Goal: Task Accomplishment & Management: Contribute content

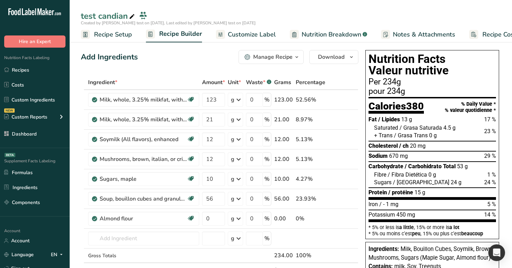
scroll to position [0, 24]
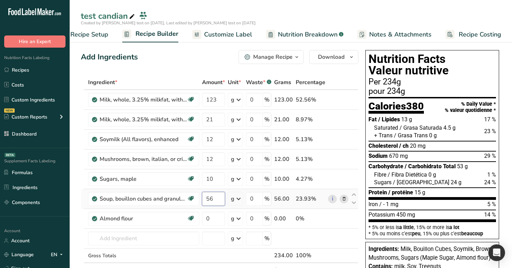
click at [213, 201] on input "56" at bounding box center [213, 199] width 23 height 14
type input "5"
click at [388, 176] on span "/ Fibra Dietética" at bounding box center [406, 175] width 39 height 7
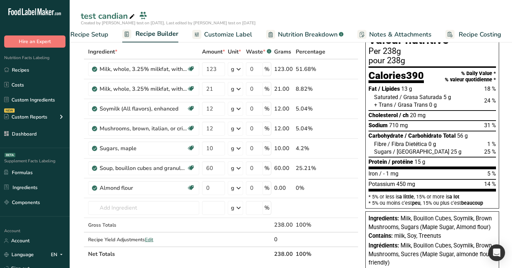
scroll to position [0, 0]
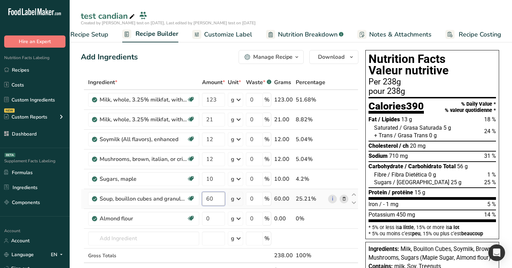
click at [214, 196] on input "60" at bounding box center [213, 199] width 23 height 14
type input "6"
click at [417, 135] on span "/ Grasa Trans" at bounding box center [411, 135] width 34 height 7
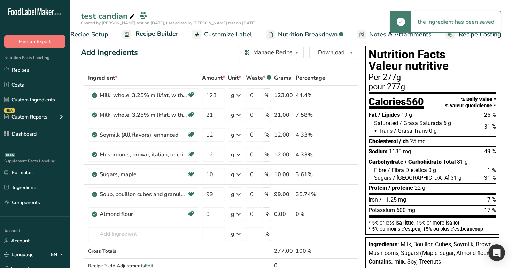
scroll to position [5, 0]
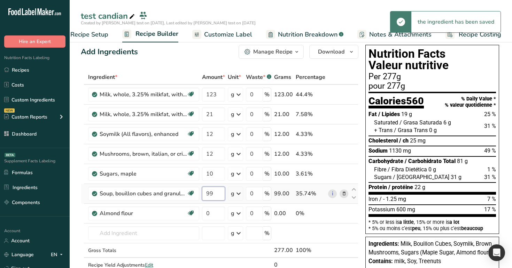
click at [216, 197] on input "99" at bounding box center [213, 194] width 23 height 14
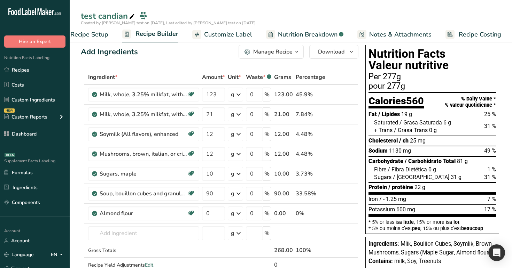
click at [461, 134] on div "+ Trans / Grasa Trans 0 g" at bounding box center [435, 131] width 122 height 8
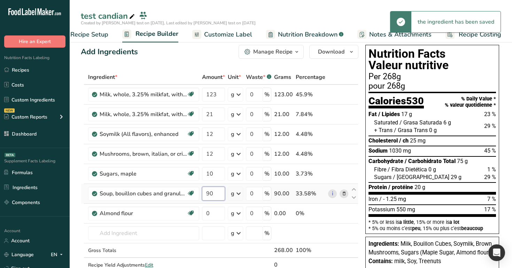
click at [221, 192] on input "90" at bounding box center [213, 194] width 23 height 14
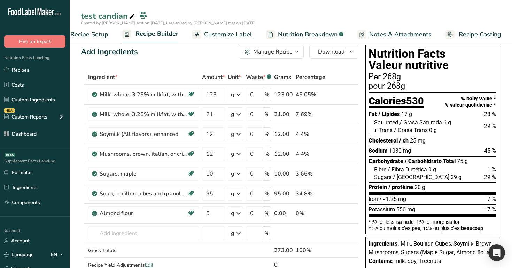
click at [393, 150] on span "1030 mg" at bounding box center [400, 151] width 22 height 7
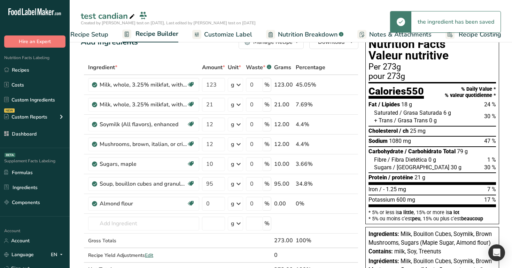
scroll to position [0, 0]
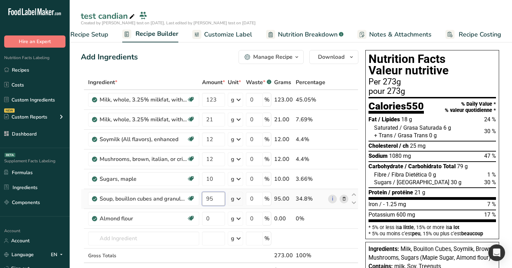
click at [219, 200] on input "95" at bounding box center [213, 199] width 23 height 14
type input "90"
click at [223, 27] on link "Customize Label" at bounding box center [222, 35] width 60 height 16
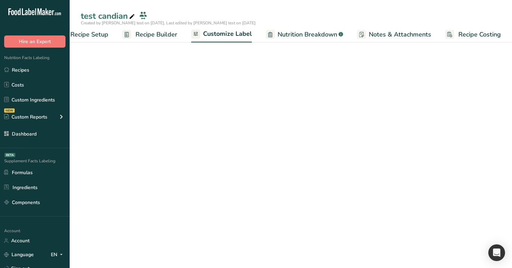
scroll to position [0, 24]
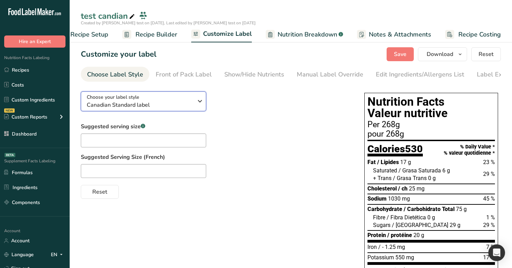
click at [167, 108] on span "Canadian Standard label" at bounding box center [140, 105] width 106 height 8
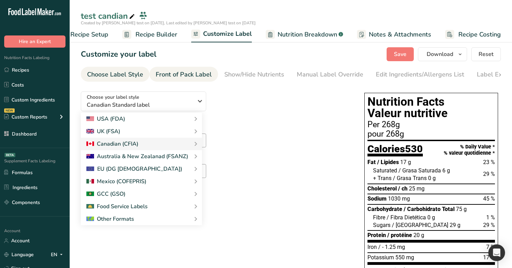
click at [193, 77] on div "Front of Pack Label" at bounding box center [184, 74] width 56 height 9
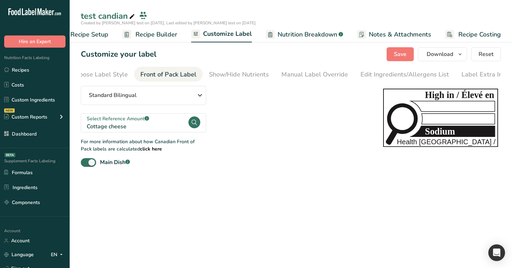
scroll to position [0, 22]
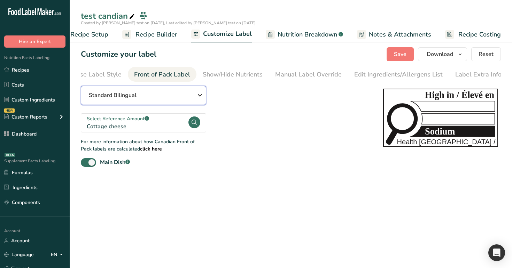
click at [183, 99] on div "Standard Bilingual" at bounding box center [143, 95] width 109 height 8
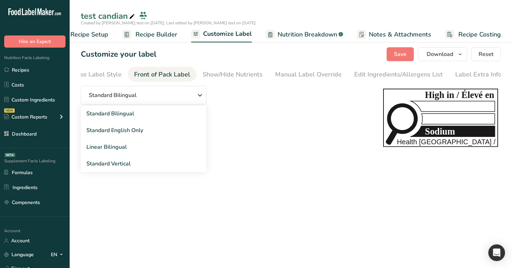
click at [235, 124] on div "Standard Bilingual Standard Bilingual Standard English Only Linear Bilingual St…" at bounding box center [225, 126] width 288 height 81
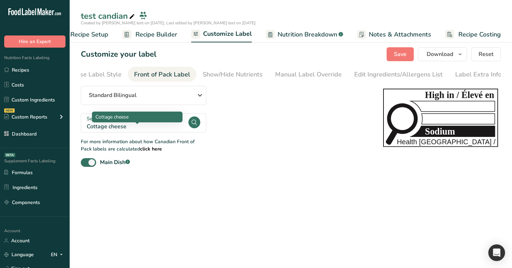
click at [165, 125] on div "Cottage cheese" at bounding box center [137, 127] width 101 height 8
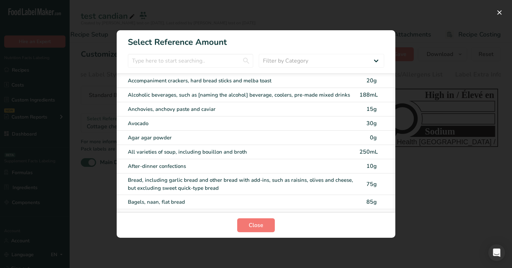
click at [238, 86] on div "Accompaniment crackers, hard bread sticks and [PERSON_NAME] toast 20g" at bounding box center [256, 81] width 278 height 14
checkbox input "false"
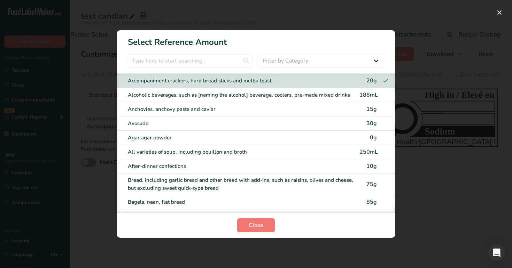
click at [238, 86] on div "Accompaniment crackers, hard bread sticks and [PERSON_NAME] toast 20g" at bounding box center [256, 81] width 278 height 14
click at [261, 223] on span "Close" at bounding box center [256, 225] width 15 height 8
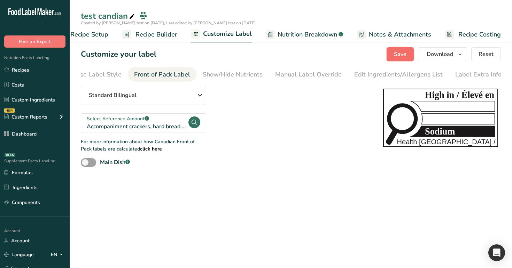
click at [403, 52] on span "Save" at bounding box center [400, 54] width 13 height 8
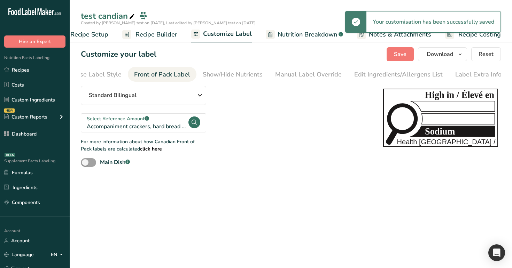
click at [151, 33] on span "Recipe Builder" at bounding box center [156, 34] width 42 height 9
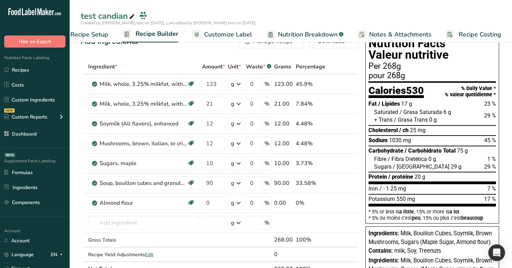
scroll to position [18, 0]
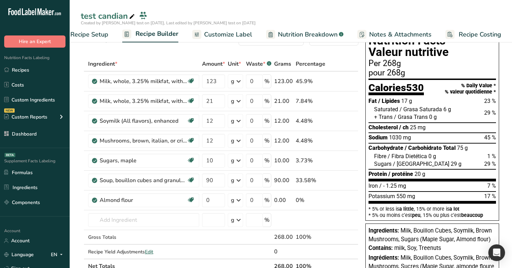
click at [217, 30] on span "Customize Label" at bounding box center [228, 34] width 48 height 9
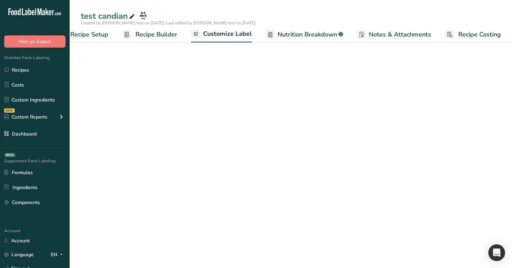
scroll to position [0, 24]
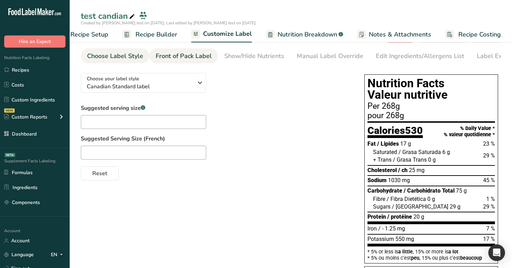
click at [201, 61] on link "Front of Pack Label" at bounding box center [184, 56] width 56 height 16
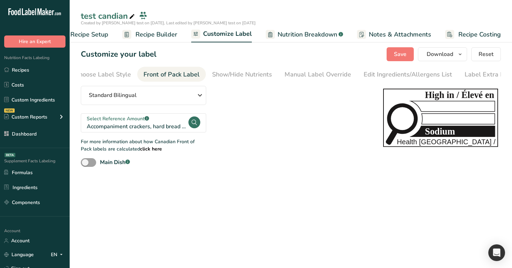
scroll to position [0, 22]
click at [88, 165] on span at bounding box center [88, 162] width 15 height 9
click at [85, 165] on input "Main Dish .a-a{fill:#347362;}.b-a{fill:#fff;}" at bounding box center [83, 162] width 5 height 5
checkbox input "true"
click at [395, 54] on span "Save" at bounding box center [400, 54] width 13 height 8
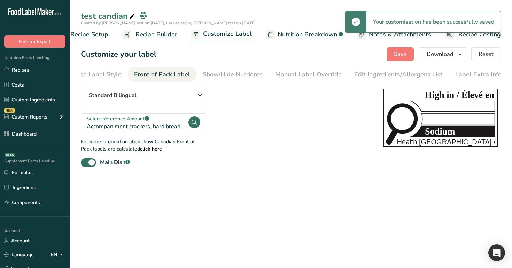
click at [165, 36] on span "Recipe Builder" at bounding box center [156, 34] width 42 height 9
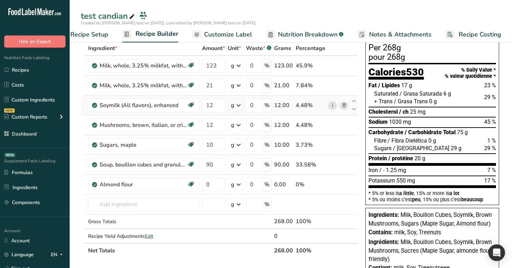
scroll to position [33, 0]
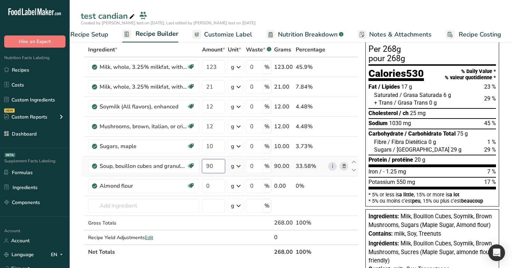
click at [215, 168] on input "90" at bounding box center [213, 166] width 23 height 14
type input "99"
click at [352, 144] on div "Ingredient * Amount * Unit * Waste * .a-a{fill:#347362;}.b-a{fill:#fff;} Grams …" at bounding box center [219, 150] width 277 height 217
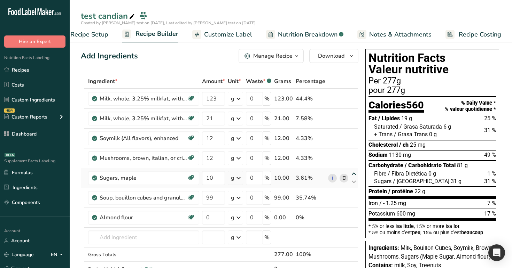
scroll to position [0, 0]
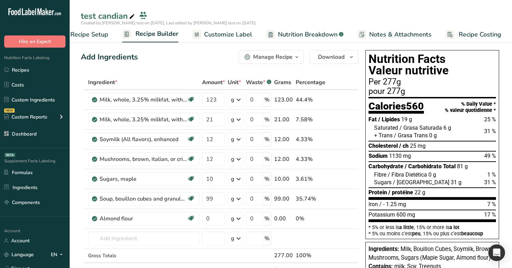
click at [234, 29] on link "Customize Label" at bounding box center [222, 35] width 60 height 16
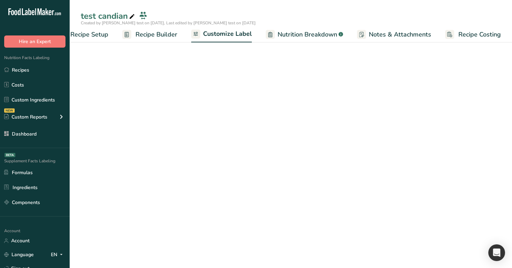
scroll to position [0, 24]
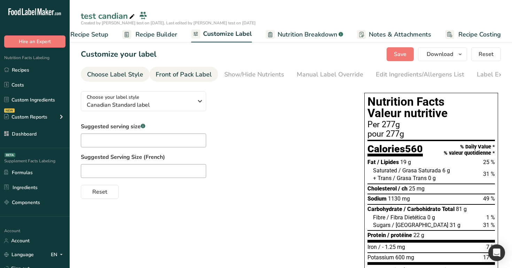
click at [180, 73] on div "Front of Pack Label" at bounding box center [184, 74] width 56 height 9
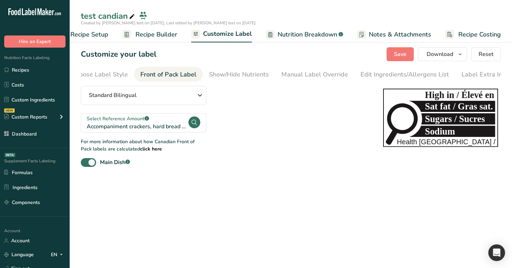
scroll to position [0, 22]
click at [85, 169] on section "Customize your label Save Download Choose what to show on your downloaded label…" at bounding box center [291, 107] width 442 height 142
click at [89, 164] on span at bounding box center [88, 162] width 15 height 9
click at [85, 164] on input "Main Dish .a-a{fill:#347362;}.b-a{fill:#fff;}" at bounding box center [83, 162] width 5 height 5
checkbox input "false"
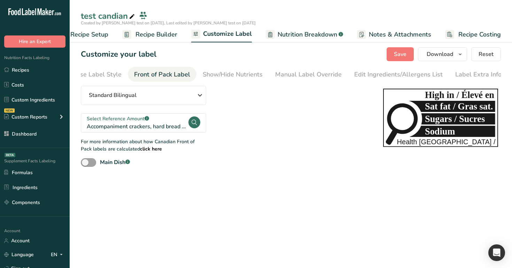
click at [157, 31] on span "Recipe Builder" at bounding box center [156, 34] width 42 height 9
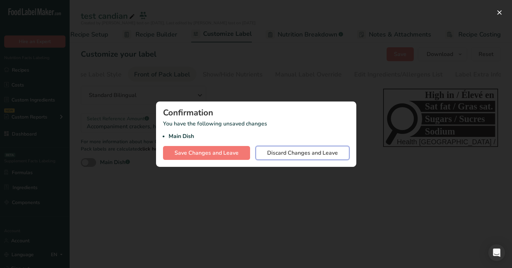
click at [266, 155] on button "Discard Changes and Leave" at bounding box center [302, 153] width 94 height 14
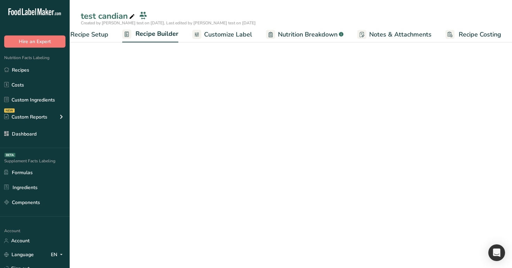
scroll to position [0, 24]
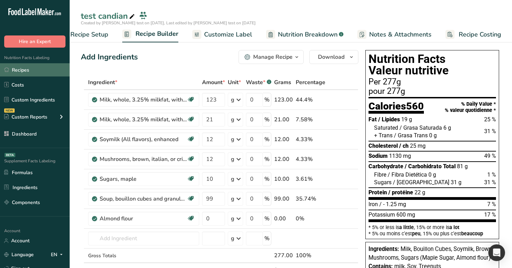
click at [35, 72] on link "Recipes" at bounding box center [35, 69] width 70 height 13
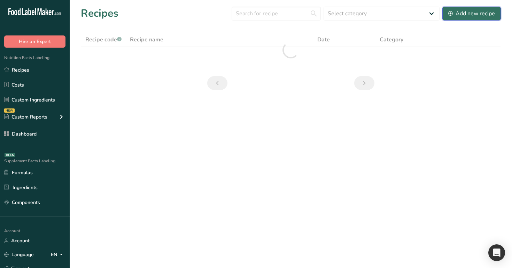
click at [480, 17] on div "Add new recipe" at bounding box center [471, 13] width 47 height 8
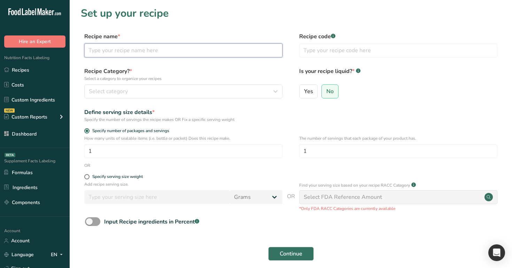
click at [220, 49] on input "text" at bounding box center [183, 51] width 198 height 14
type input "t1"
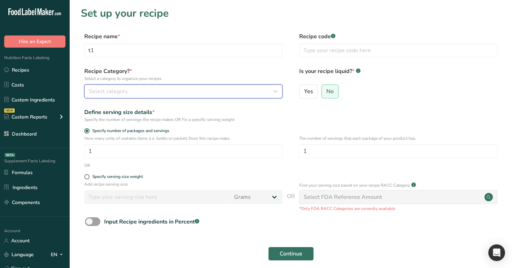
click at [218, 86] on button "Select category" at bounding box center [183, 92] width 198 height 14
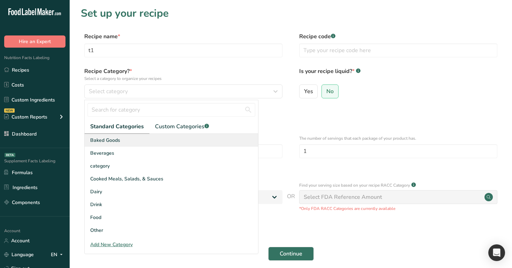
click at [190, 138] on div "Baked Goods" at bounding box center [171, 140] width 173 height 13
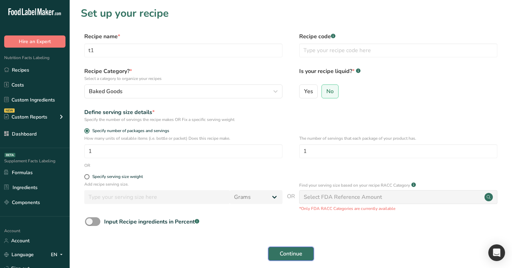
click at [295, 254] on span "Continue" at bounding box center [291, 254] width 23 height 8
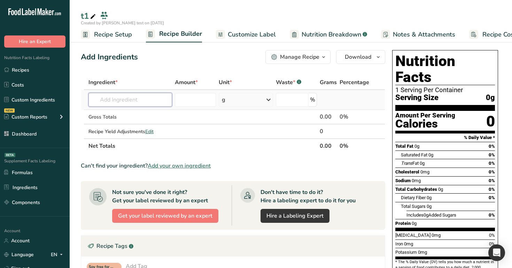
click at [131, 97] on input "text" at bounding box center [130, 100] width 84 height 14
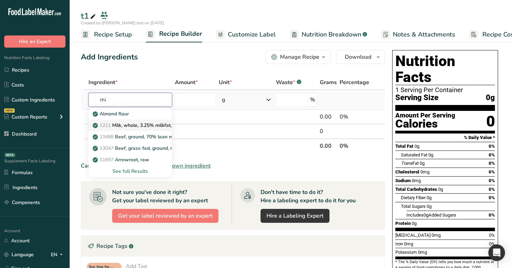
type input "mi"
click at [140, 126] on p "1211 Milk, whole, 3.25% milkfat, without added vitamin A and [MEDICAL_DATA]" at bounding box center [187, 125] width 186 height 7
type input "Milk, whole, 3.25% milkfat, without added vitamin A and [MEDICAL_DATA]"
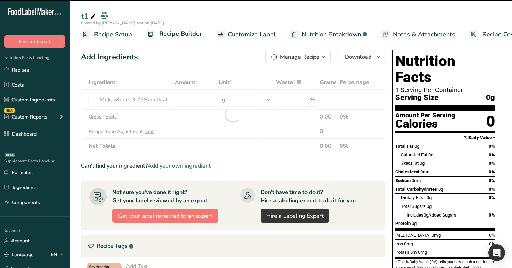
type input "0"
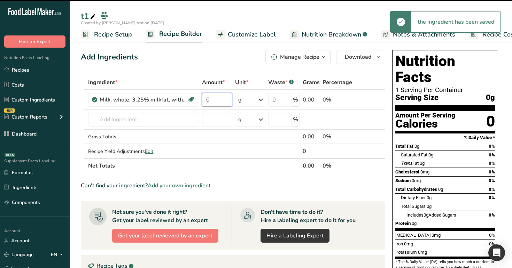
click at [206, 103] on input "0" at bounding box center [217, 100] width 30 height 14
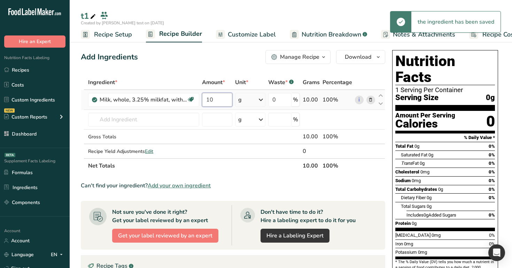
type input "10"
click at [263, 97] on div "Ingredient * Amount * Unit * Waste * .a-a{fill:#347362;}.b-a{fill:#fff;} Grams …" at bounding box center [233, 124] width 304 height 98
click at [259, 103] on icon at bounding box center [261, 100] width 8 height 13
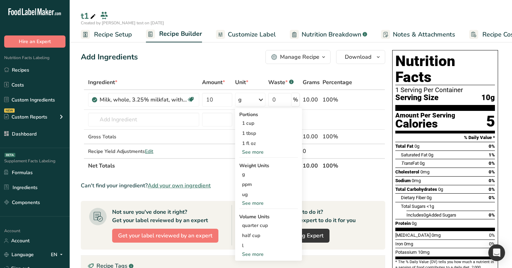
click at [237, 37] on span "Customize Label" at bounding box center [252, 34] width 48 height 9
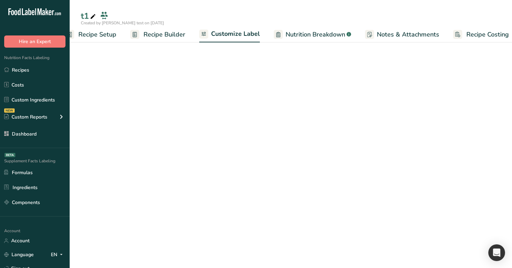
scroll to position [0, 24]
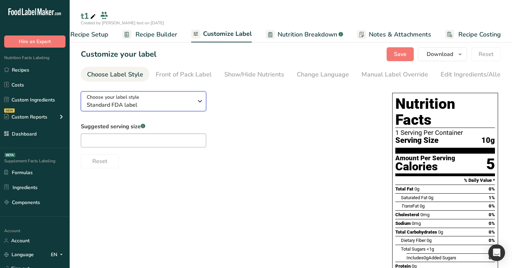
click at [172, 101] on div "Choose your label style Standard FDA label" at bounding box center [140, 102] width 106 height 16
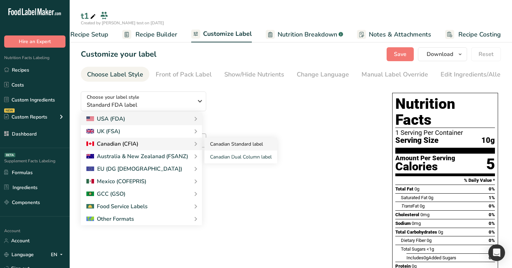
click at [227, 151] on link "Canadian Standard label" at bounding box center [240, 144] width 73 height 13
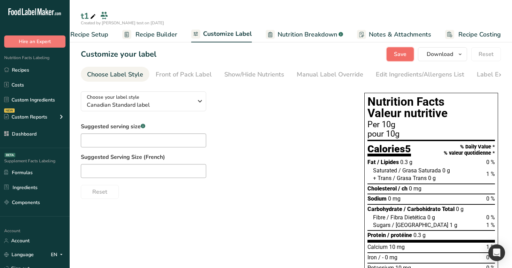
click at [395, 53] on span "Save" at bounding box center [400, 54] width 13 height 8
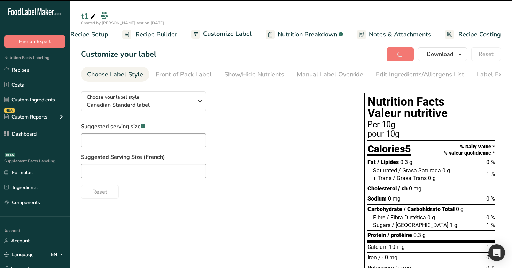
click at [165, 32] on span "Recipe Builder" at bounding box center [156, 34] width 42 height 9
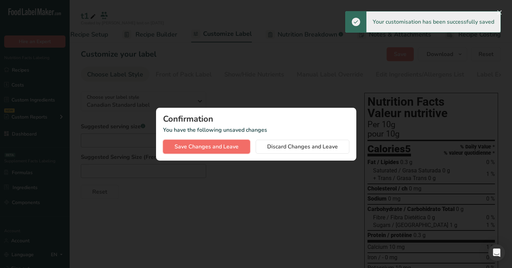
click at [233, 140] on button "Save Changes and Leave" at bounding box center [206, 147] width 87 height 14
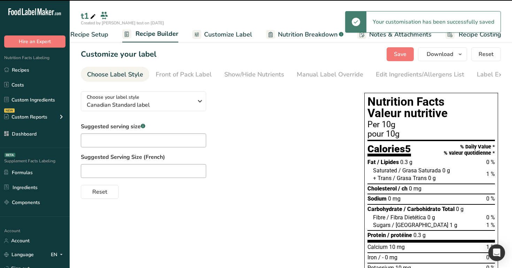
scroll to position [0, 24]
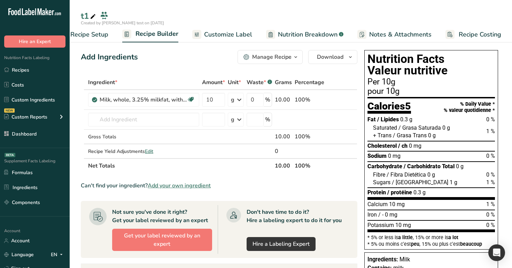
click at [211, 35] on span "Customize Label" at bounding box center [228, 34] width 48 height 9
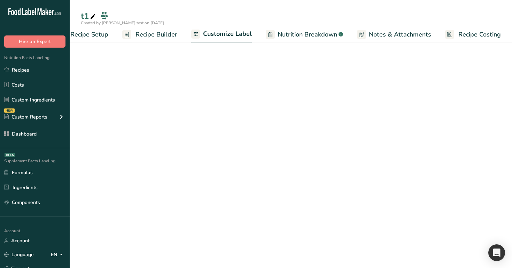
scroll to position [0, 24]
click at [211, 35] on span "Customize Label" at bounding box center [227, 33] width 49 height 9
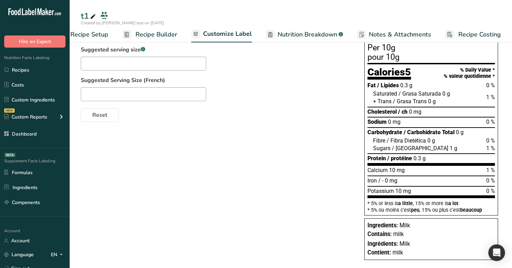
scroll to position [89, 0]
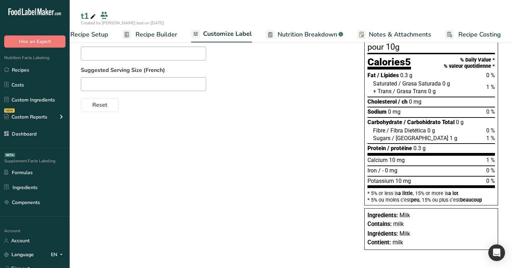
click at [155, 36] on span "Recipe Builder" at bounding box center [156, 34] width 42 height 9
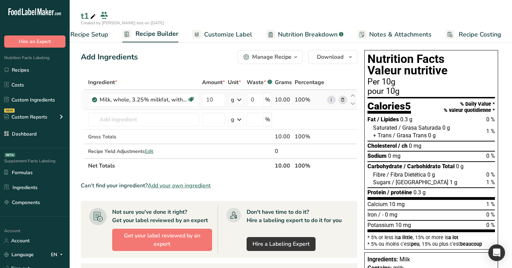
click at [345, 102] on icon at bounding box center [342, 99] width 5 height 7
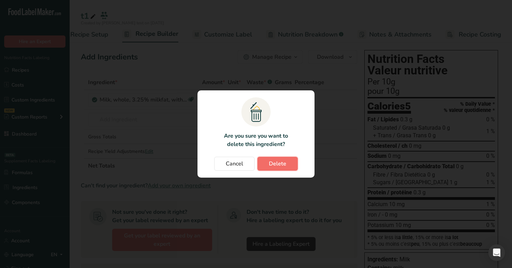
click at [281, 167] on span "Delete" at bounding box center [277, 164] width 17 height 8
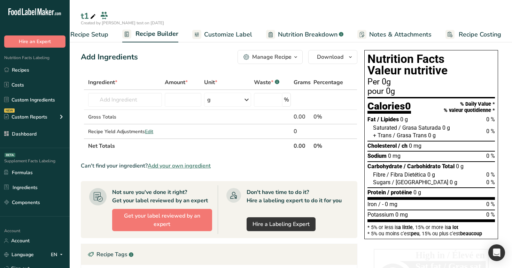
click at [212, 32] on span "Customize Label" at bounding box center [228, 34] width 48 height 9
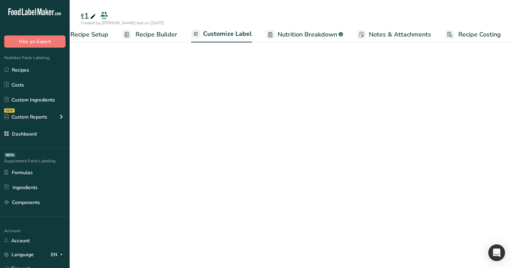
scroll to position [0, 24]
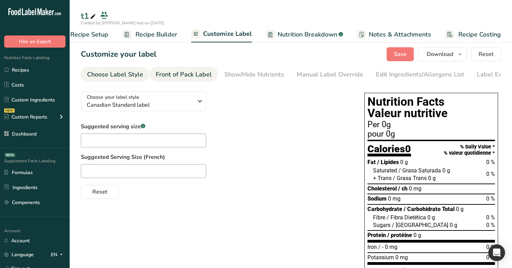
click at [188, 76] on div "Front of Pack Label" at bounding box center [184, 74] width 56 height 9
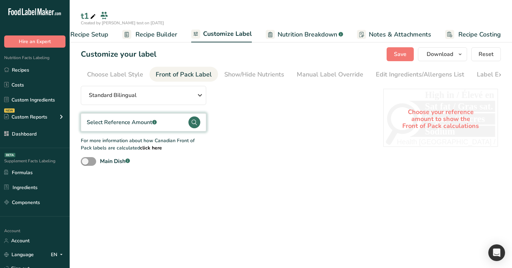
scroll to position [0, 22]
click at [171, 125] on div "Select Reference Amount .a-a{fill:#347362;}.b-a{fill:#fff;}" at bounding box center [143, 122] width 125 height 18
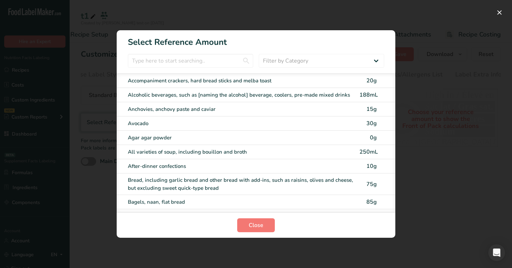
click at [442, 61] on div "FOP Category Selection Modal" at bounding box center [256, 134] width 512 height 268
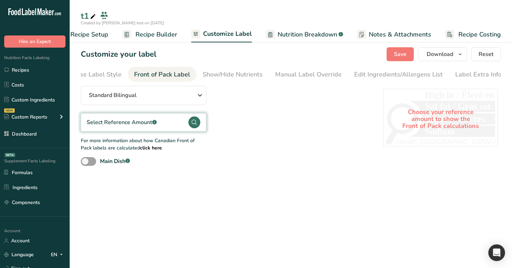
click at [142, 122] on div "Select Reference Amount .a-a{fill:#347362;}.b-a{fill:#fff;}" at bounding box center [122, 122] width 70 height 8
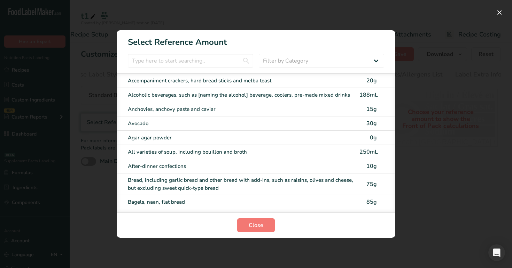
click at [298, 78] on div "Accompaniment crackers, hard bread sticks and melba toast" at bounding box center [241, 81] width 227 height 8
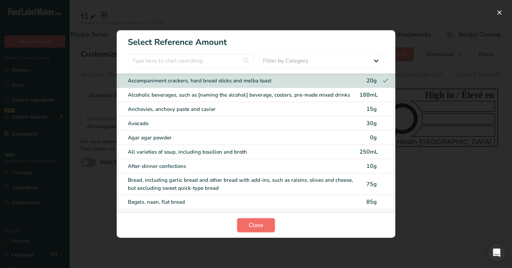
click at [252, 224] on span "Close" at bounding box center [256, 225] width 15 height 8
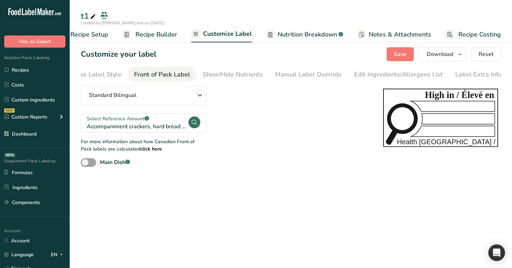
click at [159, 36] on span "Recipe Builder" at bounding box center [156, 34] width 42 height 9
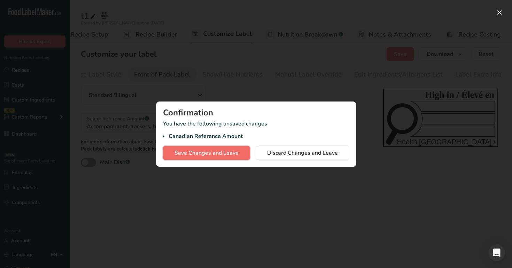
click at [202, 149] on span "Save Changes and Leave" at bounding box center [206, 153] width 64 height 8
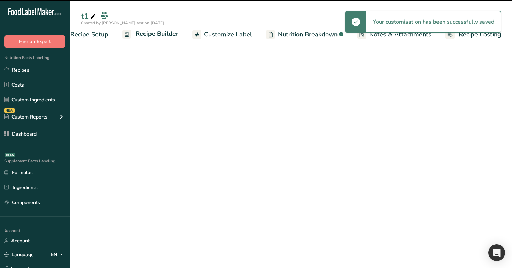
scroll to position [0, 24]
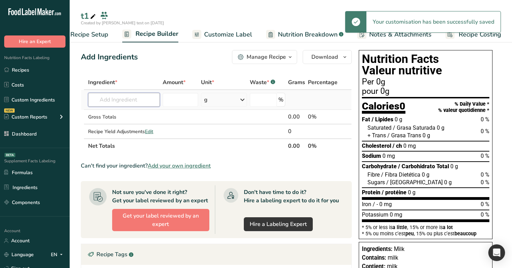
click at [120, 97] on input "text" at bounding box center [124, 100] width 72 height 14
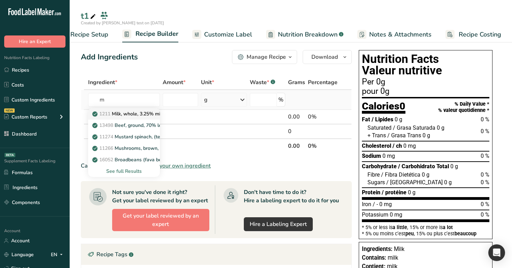
click at [126, 115] on p "1211 Milk, whole, 3.25% milkfat, without added vitamin A and [MEDICAL_DATA]" at bounding box center [187, 113] width 186 height 7
type input "Milk, whole, 3.25% milkfat, without added vitamin A and [MEDICAL_DATA]"
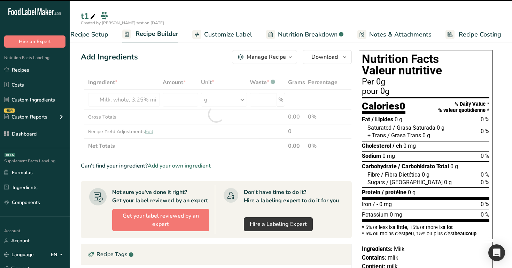
type input "0"
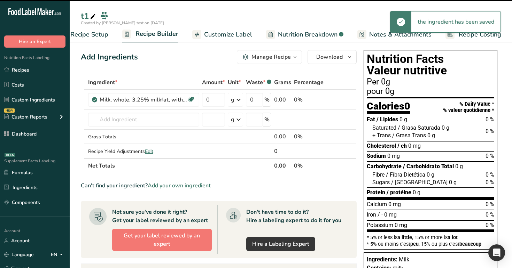
scroll to position [0, 0]
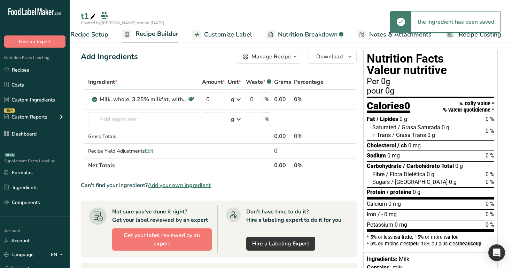
click at [216, 39] on span "Customize Label" at bounding box center [228, 34] width 48 height 9
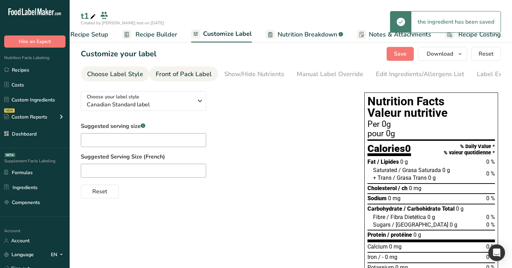
click at [188, 72] on div "Front of Pack Label" at bounding box center [184, 74] width 56 height 9
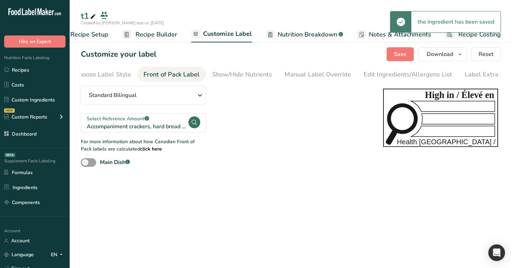
scroll to position [0, 22]
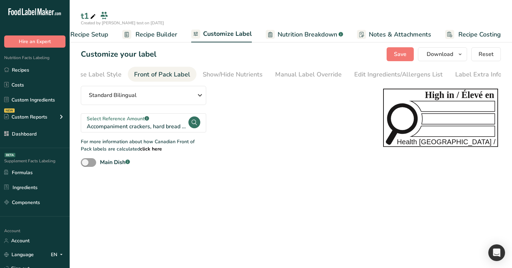
click at [161, 122] on div "Select Reference Amount .a-a{fill:#347362;}.b-a{fill:#fff;}" at bounding box center [137, 118] width 101 height 7
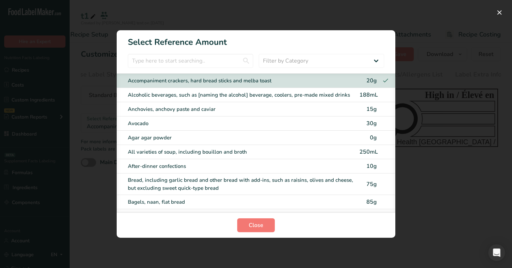
click at [285, 8] on div "FOP Category Selection Modal" at bounding box center [256, 134] width 512 height 268
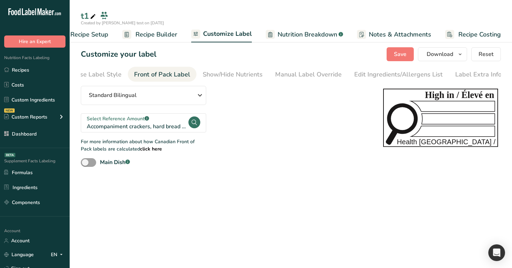
click at [165, 36] on span "Recipe Builder" at bounding box center [156, 34] width 42 height 9
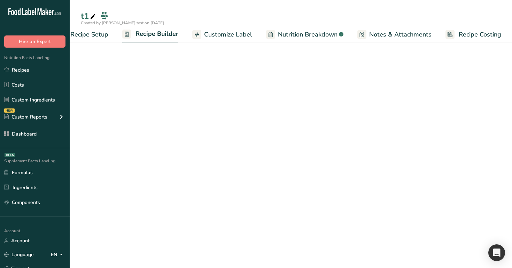
scroll to position [0, 24]
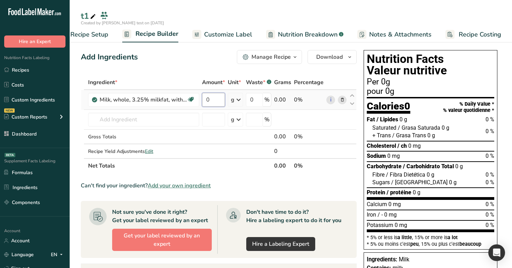
click at [214, 104] on input "0" at bounding box center [213, 100] width 23 height 14
type input "6"
type input "10"
click at [210, 77] on div "Ingredient * Amount * Unit * Waste * .a-a{fill:#347362;}.b-a{fill:#fff;} Grams …" at bounding box center [219, 124] width 276 height 98
click at [265, 21] on div "Created by [PERSON_NAME] test on [DATE]" at bounding box center [291, 23] width 442 height 6
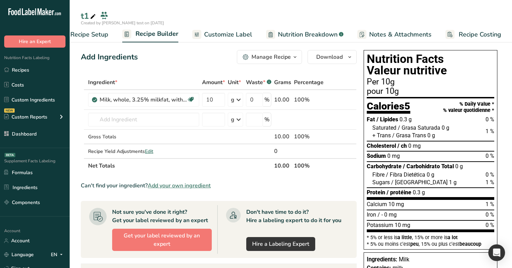
click at [259, 21] on div "Created by [PERSON_NAME] test on [DATE]" at bounding box center [291, 23] width 442 height 6
click at [217, 34] on span "Customize Label" at bounding box center [228, 34] width 48 height 9
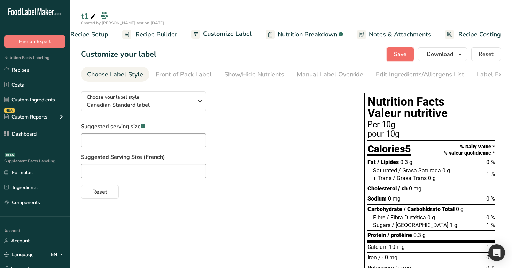
click at [404, 54] on span "Save" at bounding box center [400, 54] width 13 height 8
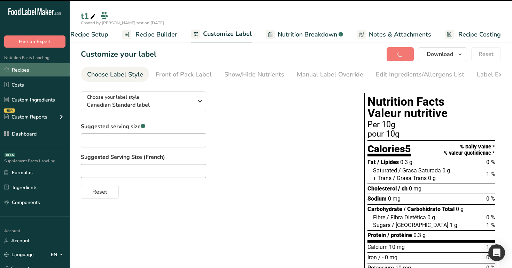
click at [39, 72] on link "Recipes" at bounding box center [35, 69] width 70 height 13
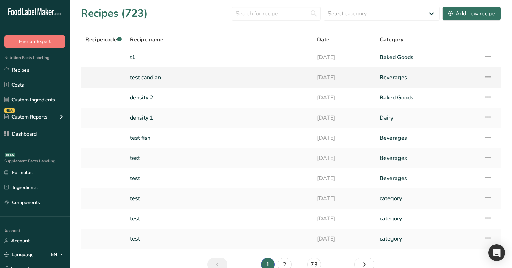
click at [157, 77] on link "test candian" at bounding box center [219, 77] width 179 height 15
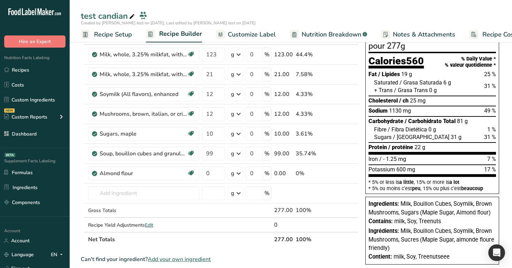
scroll to position [48, 0]
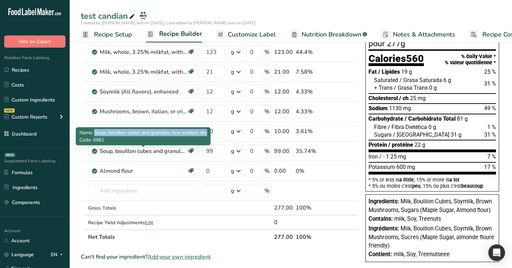
drag, startPoint x: 94, startPoint y: 133, endPoint x: 206, endPoint y: 131, distance: 112.1
click at [206, 131] on span "Name: Soup, bouillon cubes and granules, low sodium, dry" at bounding box center [143, 132] width 128 height 7
copy span "Soup, bouillon cubes and granules, low sodium, dry"
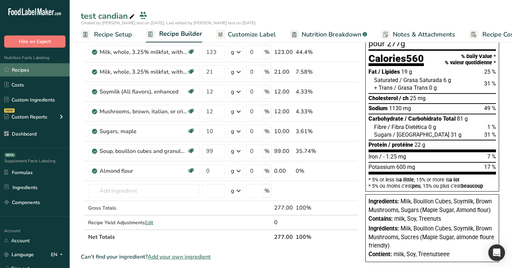
click at [23, 74] on link "Recipes" at bounding box center [35, 69] width 70 height 13
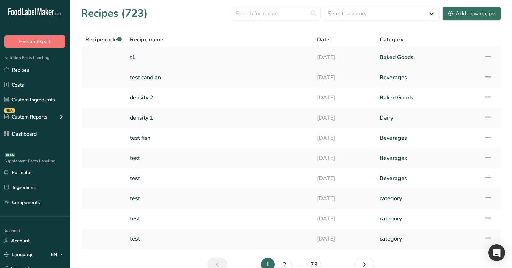
click at [248, 58] on link "t1" at bounding box center [219, 57] width 179 height 15
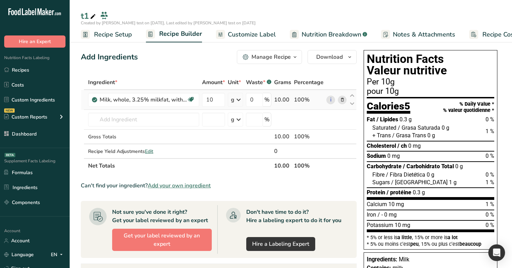
click at [341, 98] on icon at bounding box center [342, 99] width 5 height 7
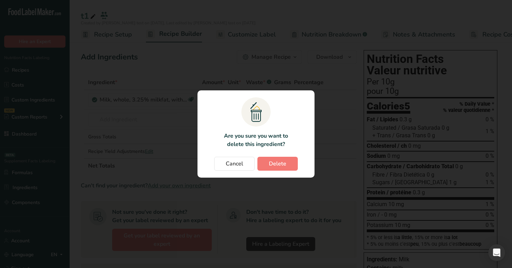
click at [275, 157] on section ".a{fill:#f5f3ed;}.b,.e{fill:#0f393a;}.c{fill:none;}.d{fill:#f2c549;}.e{stroke:r…" at bounding box center [255, 134] width 117 height 87
click at [276, 163] on span "Delete" at bounding box center [277, 164] width 17 height 8
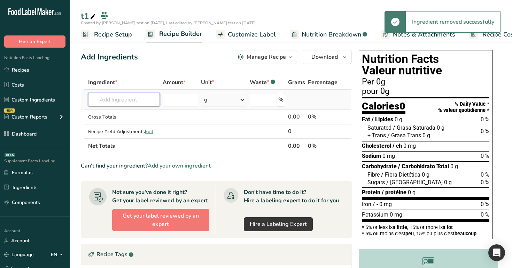
click at [133, 95] on input "text" at bounding box center [124, 100] width 72 height 14
paste input "Soup, bouillon cubes and granules, low sodium, dry"
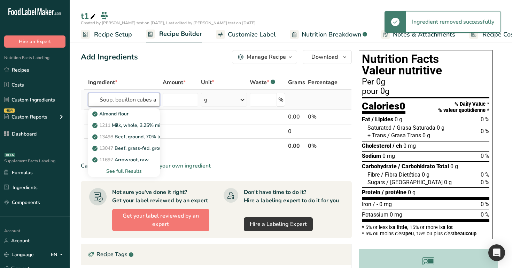
scroll to position [0, 72]
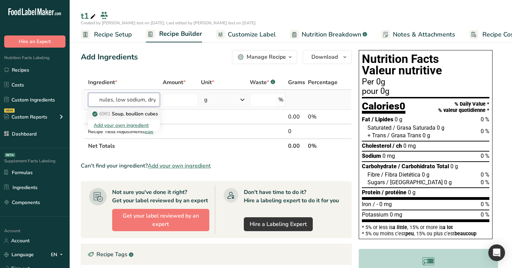
type input "Soup, bouillon cubes and granules, low sodium, dry"
click at [139, 115] on p "6981 Soup, bouillon cubes and granules, low sodium, dry" at bounding box center [160, 113] width 133 height 7
type input "Soup, bouillon cubes and granules, low sodium, dry"
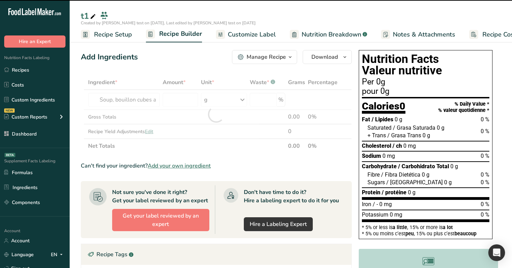
type input "0"
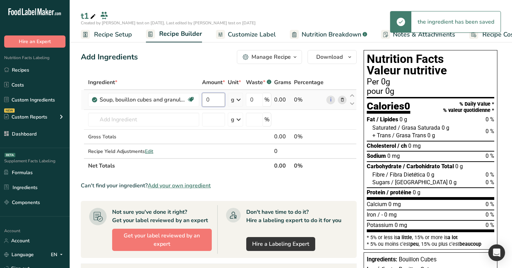
click at [215, 102] on input "0" at bounding box center [213, 100] width 23 height 14
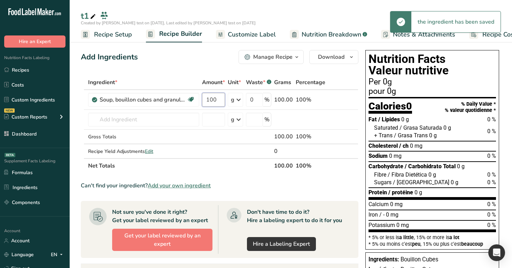
type input "100"
click at [212, 60] on div "Add Ingredients Manage Recipe Delete Recipe Duplicate Recipe Scale Recipe Save …" at bounding box center [219, 57] width 277 height 14
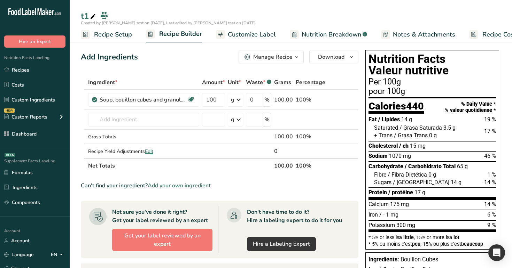
click at [243, 35] on span "Customize Label" at bounding box center [252, 34] width 48 height 9
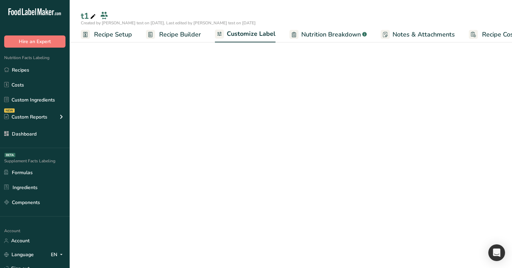
scroll to position [0, 24]
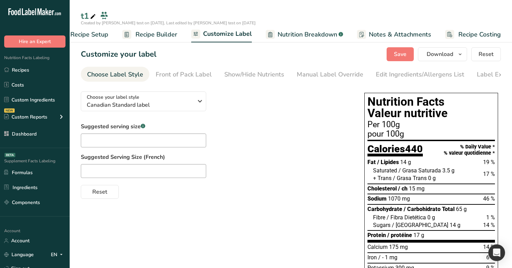
click at [161, 33] on span "Recipe Builder" at bounding box center [156, 34] width 42 height 9
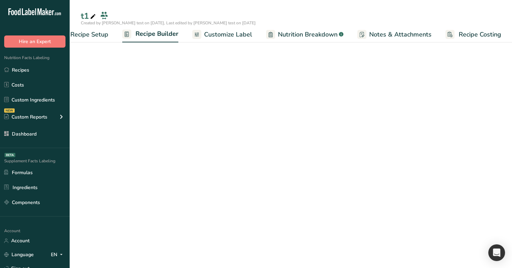
scroll to position [0, 24]
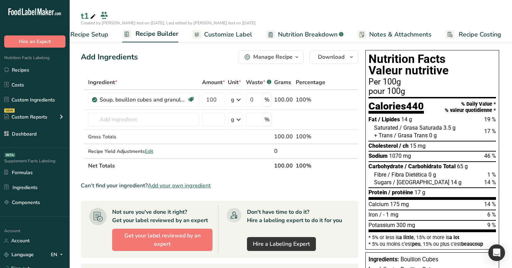
click at [229, 36] on span "Customize Label" at bounding box center [228, 34] width 48 height 9
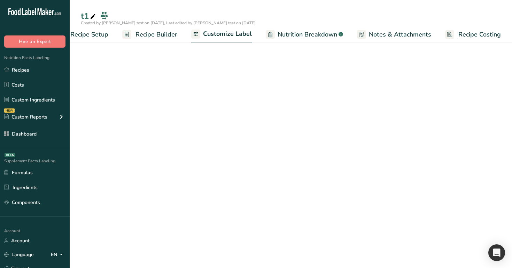
scroll to position [0, 24]
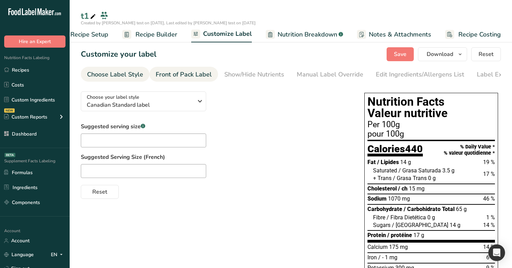
click at [187, 74] on div "Front of Pack Label" at bounding box center [184, 74] width 56 height 9
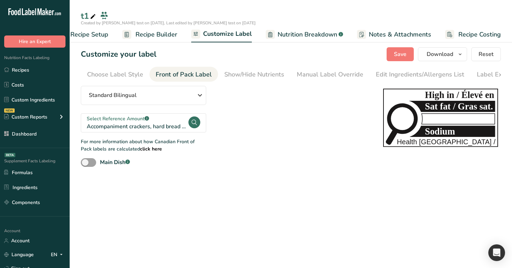
scroll to position [0, 22]
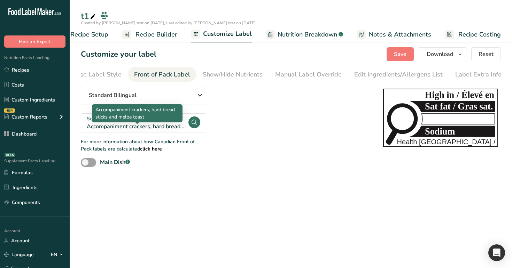
click at [160, 130] on div "Accompaniment crackers, hard bread sticks and melba toast" at bounding box center [137, 127] width 101 height 8
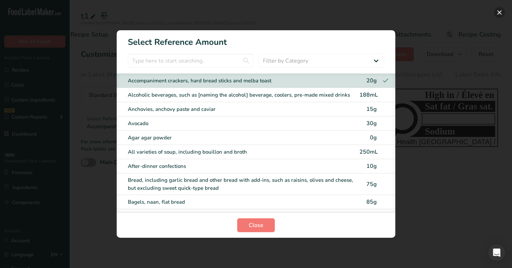
click at [500, 11] on button "FOP Category Selection Modal" at bounding box center [499, 12] width 11 height 11
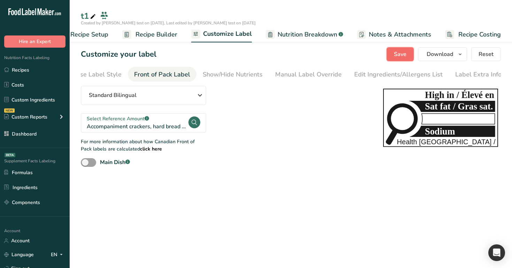
click at [391, 56] on button "Save" at bounding box center [399, 54] width 27 height 14
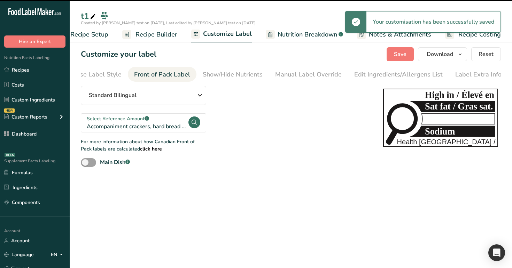
click at [154, 34] on span "Recipe Builder" at bounding box center [156, 34] width 42 height 9
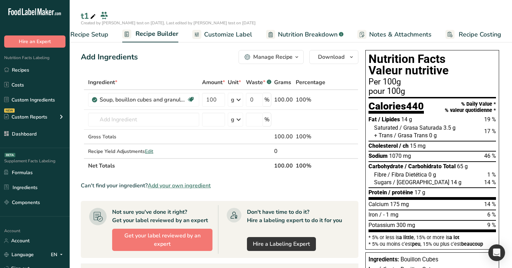
click at [214, 31] on span "Customize Label" at bounding box center [228, 34] width 48 height 9
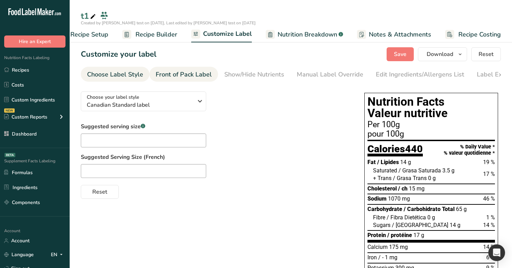
click at [186, 78] on div "Front of Pack Label" at bounding box center [184, 74] width 56 height 9
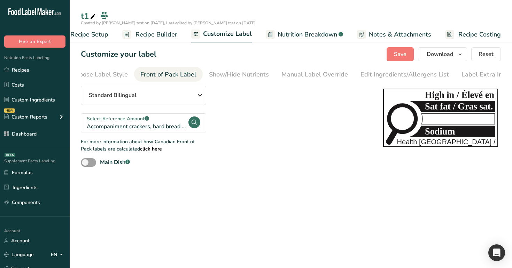
scroll to position [0, 22]
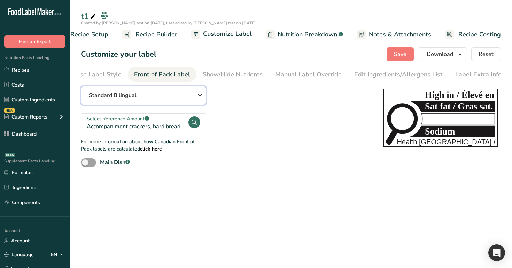
click at [191, 100] on div "Standard Bilingual" at bounding box center [143, 95] width 109 height 8
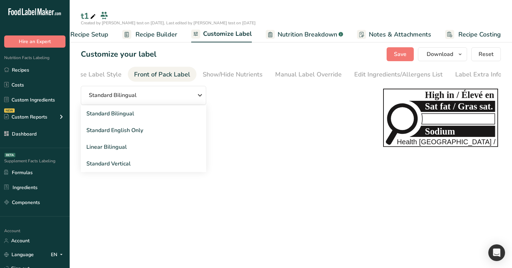
click at [252, 129] on div "Standard Bilingual Standard Bilingual Standard English Only Linear Bilingual St…" at bounding box center [225, 126] width 288 height 81
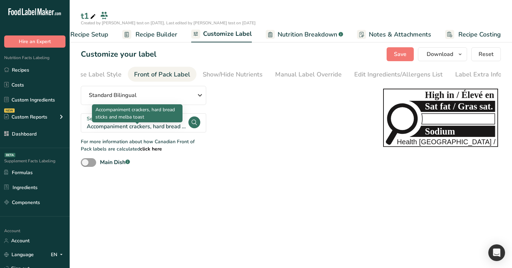
click at [176, 126] on div "Accompaniment crackers, hard bread sticks and melba toast" at bounding box center [137, 127] width 101 height 8
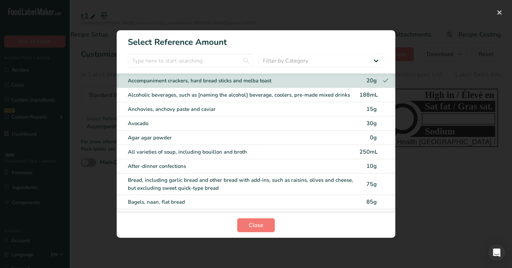
click at [248, 105] on div "Anchovies, anchovy paste and caviar" at bounding box center [241, 109] width 227 height 8
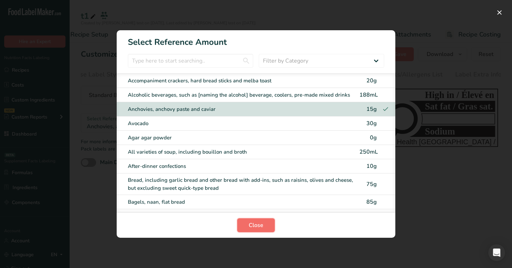
click at [269, 222] on button "Close" at bounding box center [256, 226] width 38 height 14
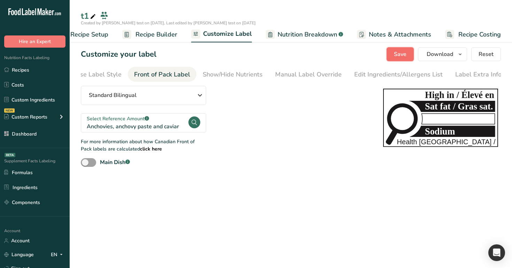
click at [404, 53] on span "Save" at bounding box center [400, 54] width 13 height 8
click at [193, 100] on div "Standard Bilingual" at bounding box center [143, 95] width 109 height 8
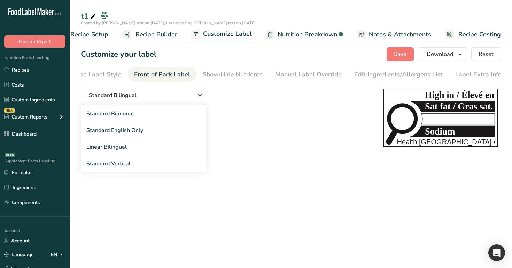
click at [218, 107] on div "Standard Bilingual Standard Bilingual Standard English Only Linear Bilingual St…" at bounding box center [225, 126] width 288 height 81
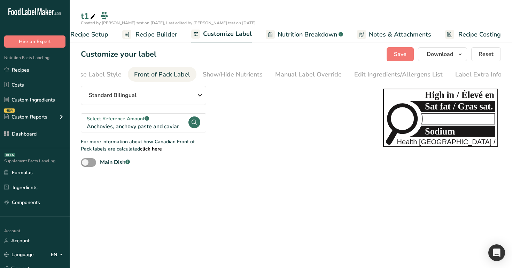
click at [152, 122] on div "Select Reference Amount .a-a{fill:#347362;}.b-a{fill:#fff;}" at bounding box center [137, 118] width 101 height 7
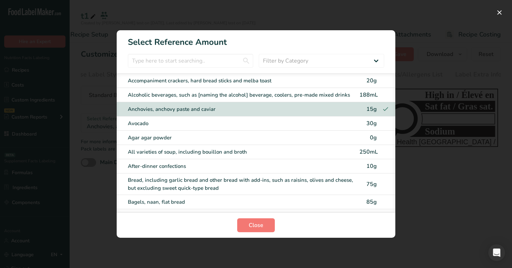
click at [247, 126] on div "Avocado" at bounding box center [241, 124] width 227 height 8
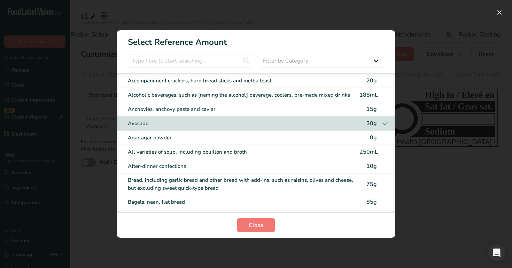
click at [314, 153] on div "All varieties of soup, including bouillon and broth" at bounding box center [241, 152] width 227 height 8
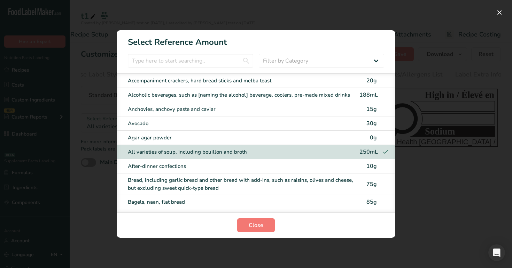
click at [318, 163] on div "After-dinner confections" at bounding box center [241, 167] width 227 height 8
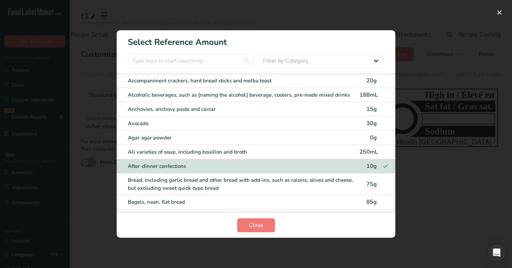
click at [322, 180] on div "Bread, including garlic bread and other bread with add-ins, such as raisins, ol…" at bounding box center [241, 184] width 227 height 16
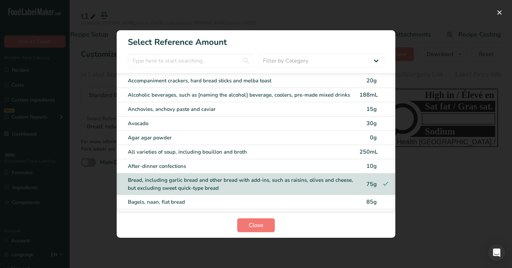
click at [340, 193] on div "Bread, including garlic bread and other bread with add-ins, such as raisins, ol…" at bounding box center [256, 185] width 278 height 22
click at [347, 199] on div "Bagels, naan, flat bread" at bounding box center [241, 202] width 227 height 8
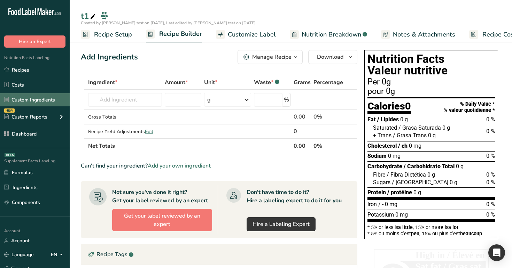
click at [43, 100] on link "Custom Ingredients" at bounding box center [35, 99] width 70 height 13
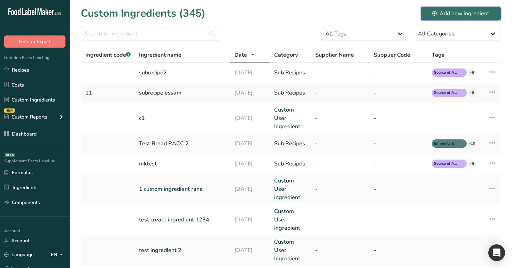
click at [454, 10] on div "Add new ingredient" at bounding box center [460, 13] width 57 height 8
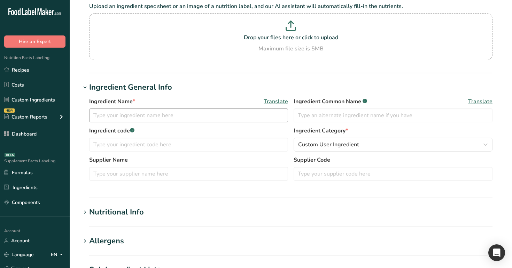
scroll to position [58, 0]
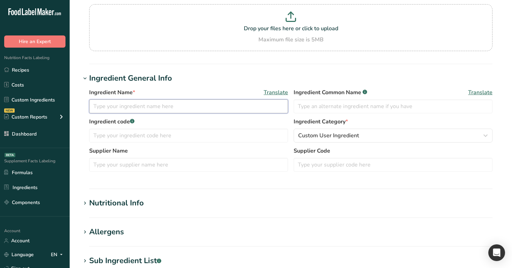
click at [243, 107] on input "text" at bounding box center [188, 107] width 199 height 14
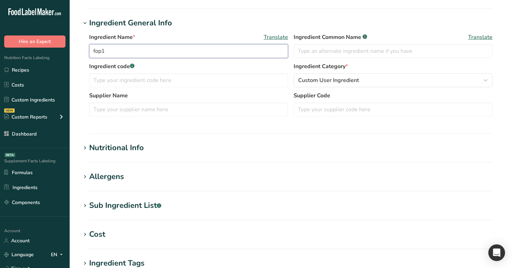
scroll to position [133, 0]
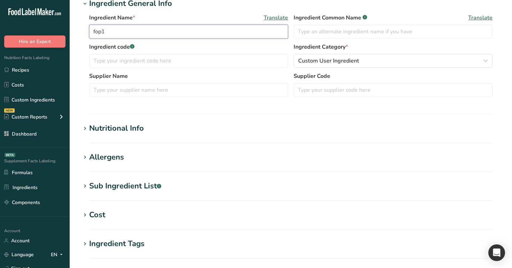
type input "fop1"
click at [176, 124] on h1 "Nutritional Info" at bounding box center [291, 128] width 420 height 11
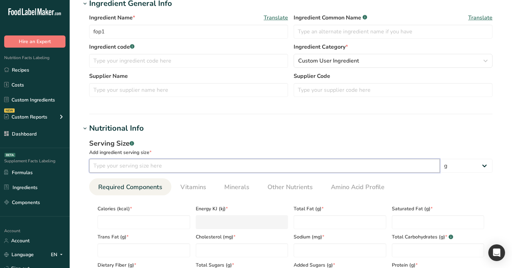
click at [223, 165] on input "number" at bounding box center [264, 166] width 351 height 14
type input "100"
click at [131, 223] on input "number" at bounding box center [143, 222] width 93 height 14
type input "1"
type KJ "4.2"
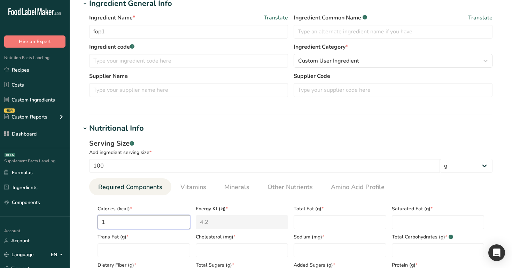
type input "10"
type KJ "41.8"
type input "10"
click at [307, 220] on Fat "number" at bounding box center [339, 222] width 93 height 14
type Fat "10"
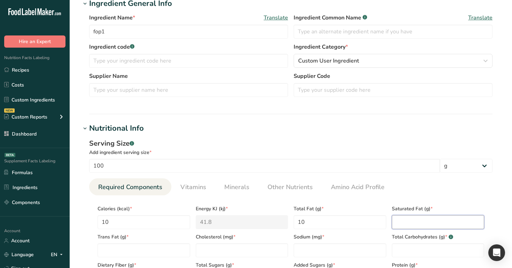
click at [432, 226] on Fat "number" at bounding box center [438, 222] width 93 height 14
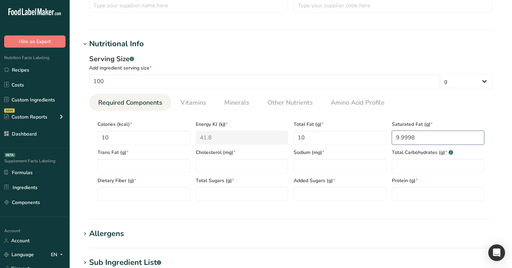
scroll to position [223, 0]
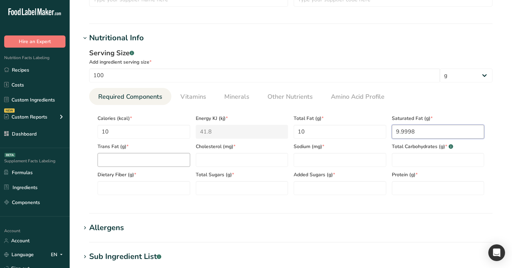
type Fat "9.9998"
click at [151, 162] on Fat "number" at bounding box center [143, 160] width 93 height 14
type Fat "10"
